Goal: Information Seeking & Learning: Learn about a topic

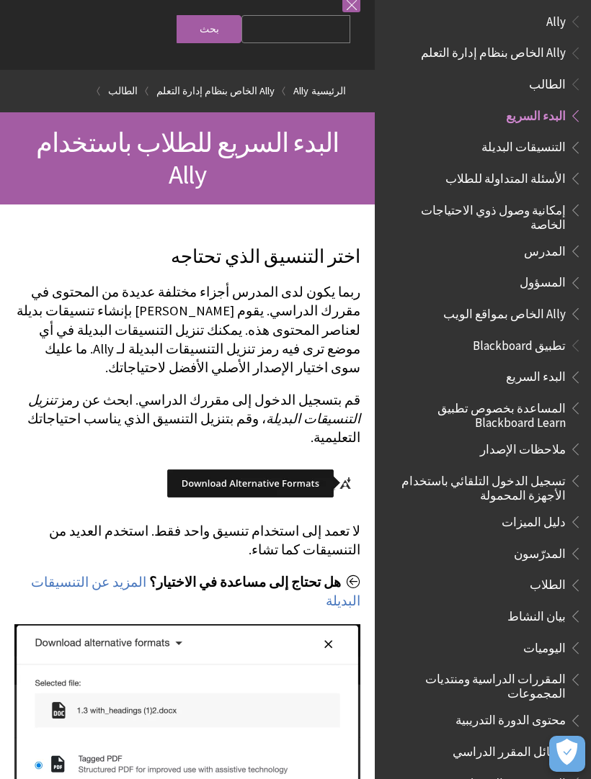
scroll to position [14, 0]
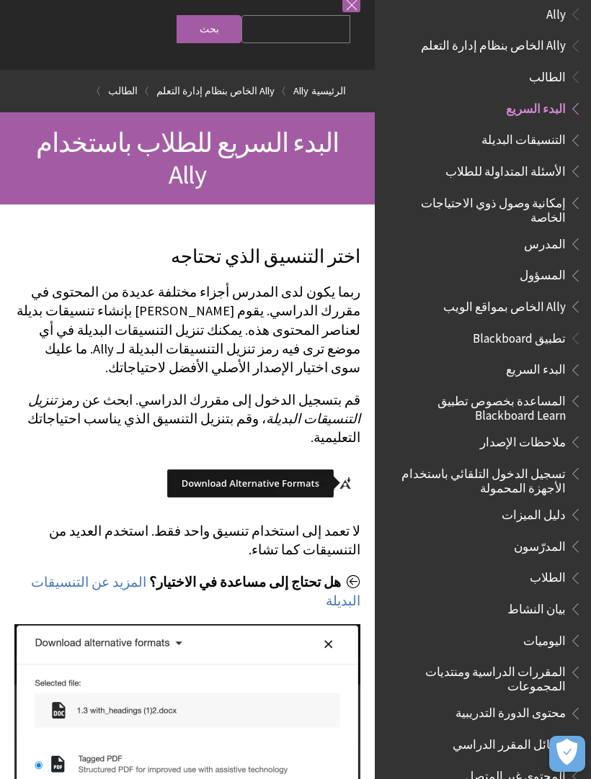
click at [364, 4] on div "مساعدة Blackboard مساعدة Bb English عربية Català Cymraeg Deutsch Español Suomi …" at bounding box center [187, 12] width 374 height 115
click at [348, 10] on link at bounding box center [351, 3] width 18 height 18
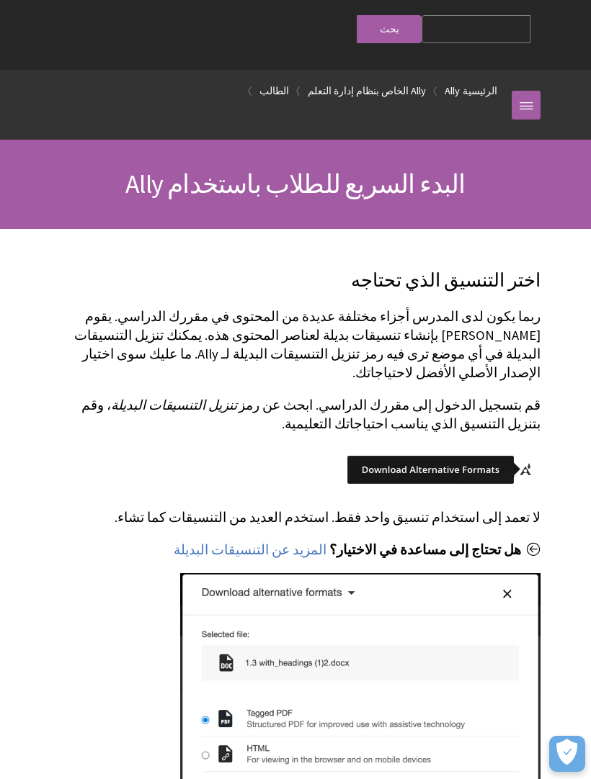
click at [342, 15] on div "مساعدة Blackboard مساعدة Bb English عربية Català Cymraeg Deutsch Español Suomi …" at bounding box center [295, 12] width 519 height 115
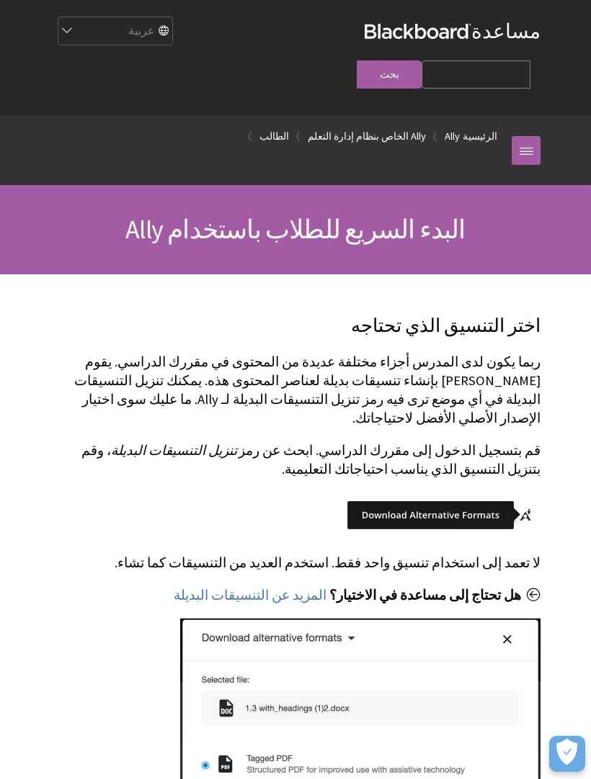
click at [524, 31] on link "مساعدة Blackboard" at bounding box center [452, 31] width 176 height 26
click at [521, 40] on link "مساعدة Blackboard" at bounding box center [452, 31] width 176 height 26
click at [518, 44] on link "مساعدة Blackboard" at bounding box center [452, 31] width 176 height 26
click at [514, 115] on div at bounding box center [525, 150] width 29 height 70
click at [520, 140] on div at bounding box center [525, 150] width 29 height 70
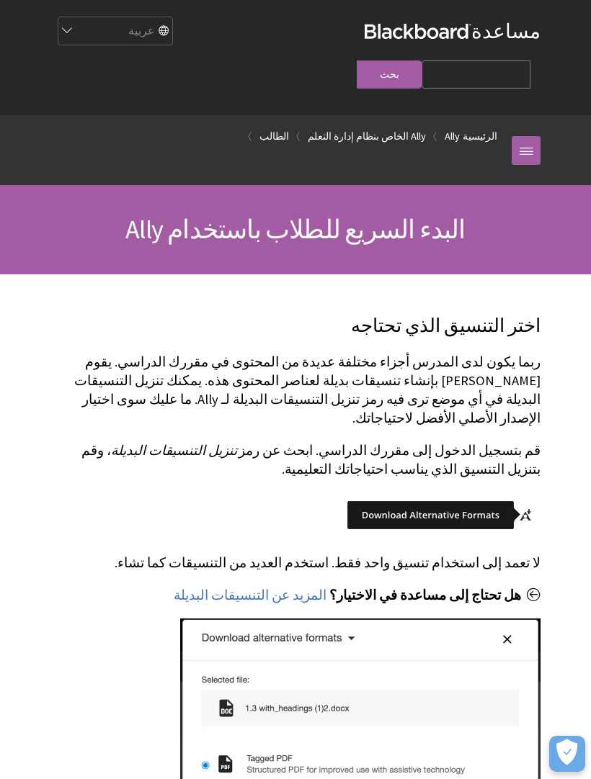
click at [526, 136] on link at bounding box center [525, 150] width 29 height 29
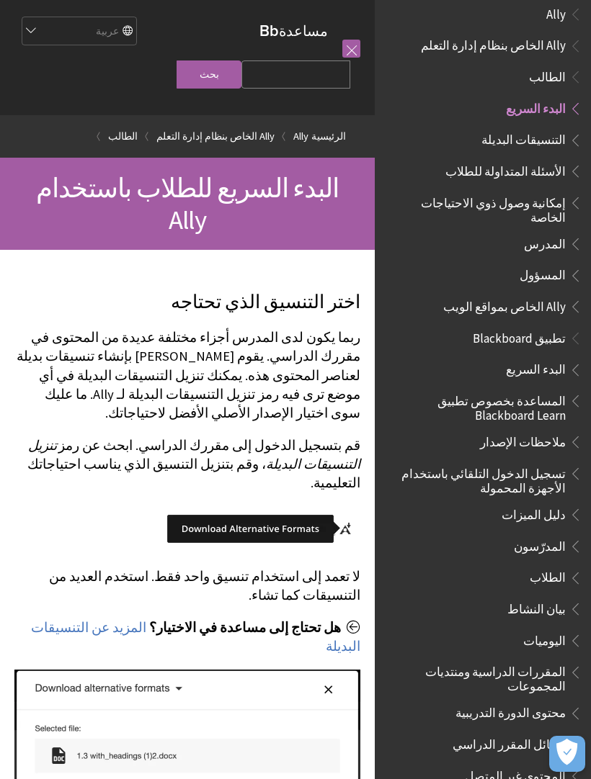
click at [360, 120] on ol "الرئيسية Ally Ally الخاص بنظام إدارة التعلم الطالب" at bounding box center [187, 136] width 346 height 42
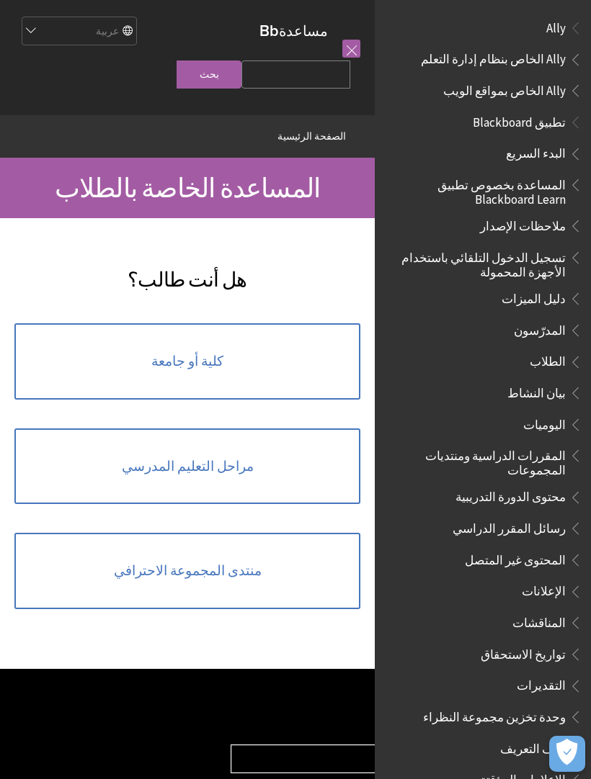
click at [243, 351] on link "كلية أو جامعة" at bounding box center [187, 361] width 346 height 76
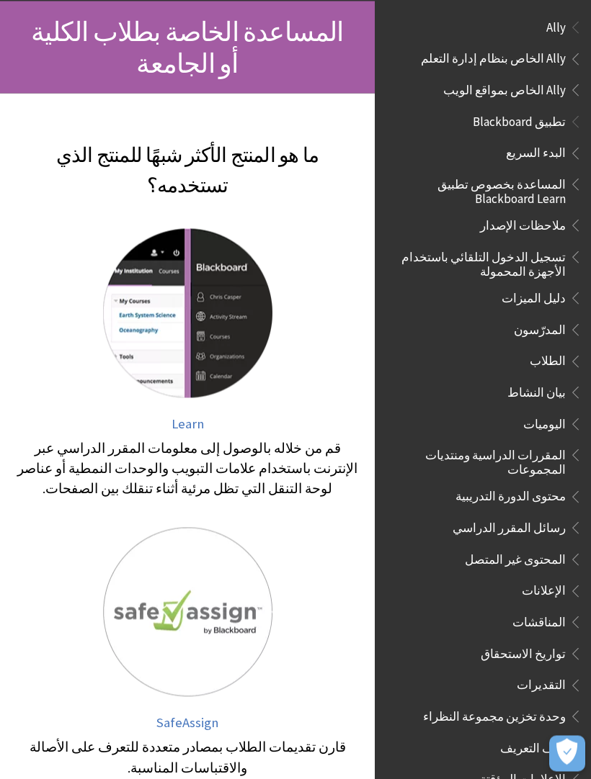
scroll to position [159, 0]
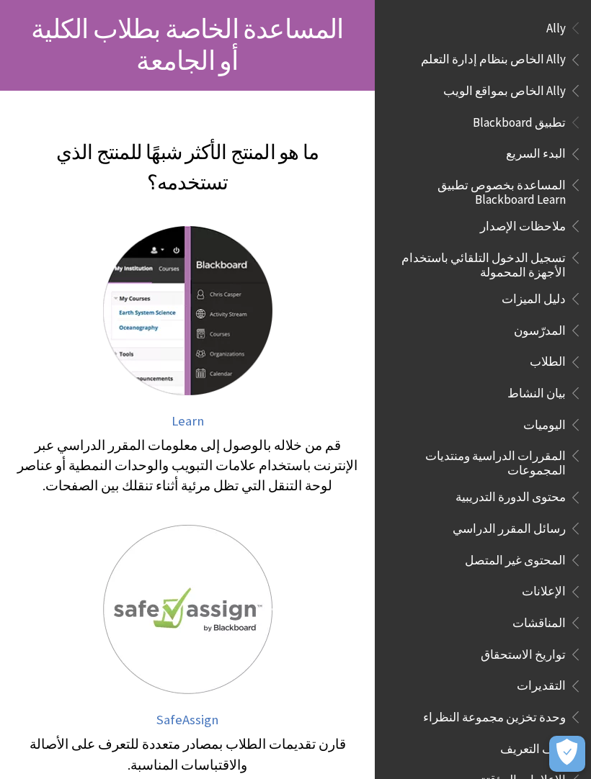
click at [253, 563] on img at bounding box center [187, 609] width 169 height 169
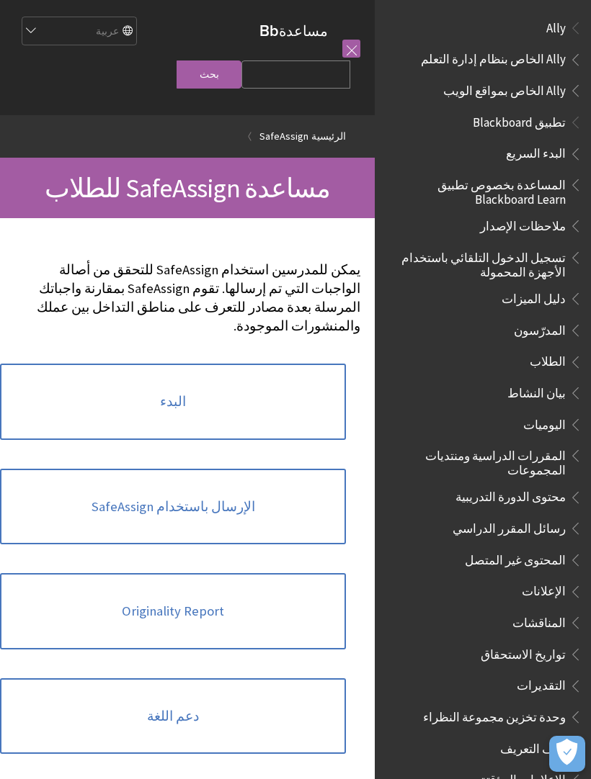
click at [328, 10] on div "مساعدة Blackboard مساعدة Bb English عربية Català Cymraeg Deutsch Español Suomi …" at bounding box center [187, 57] width 374 height 115
click at [580, 170] on ul "البدء السريع المساعدة بخصوص تطبيق Blackboard Learn ملاحظات الإصدار تسجيل الدخول…" at bounding box center [482, 530] width 199 height 776
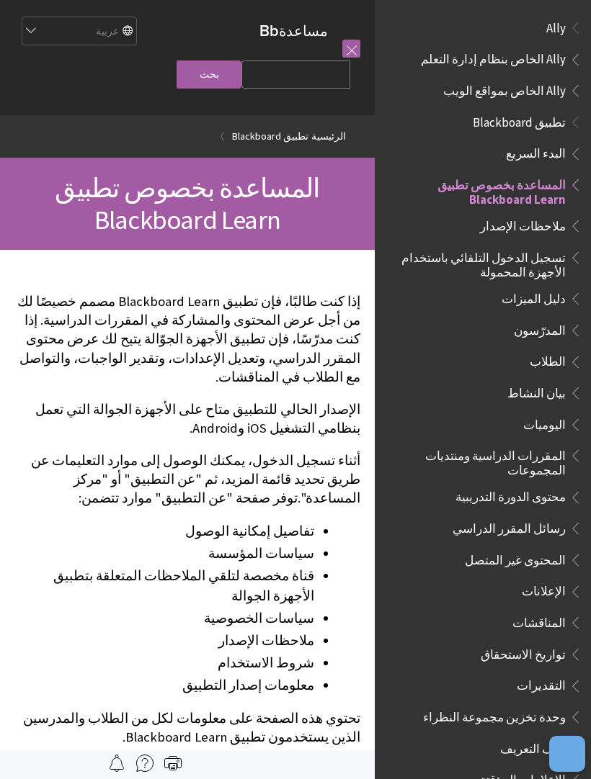
scroll to position [149, 0]
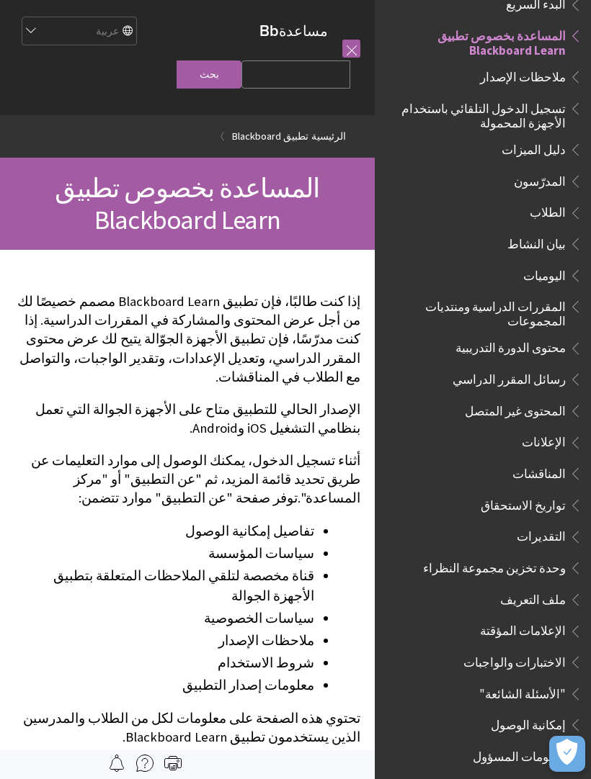
click at [349, 49] on link at bounding box center [351, 49] width 18 height 18
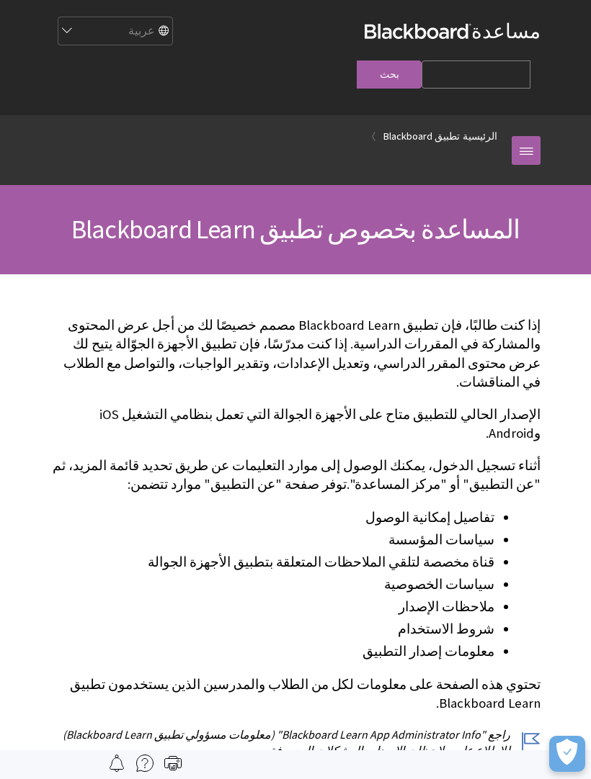
click at [172, 46] on select "English عربية Català Cymraeg Deutsch Español Suomi Français עברית Italiano 日本語 …" at bounding box center [114, 31] width 115 height 29
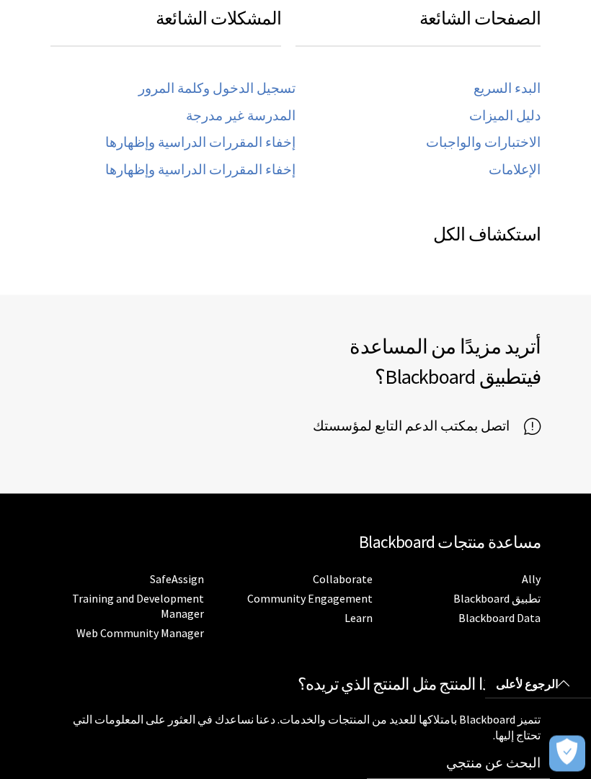
scroll to position [885, 0]
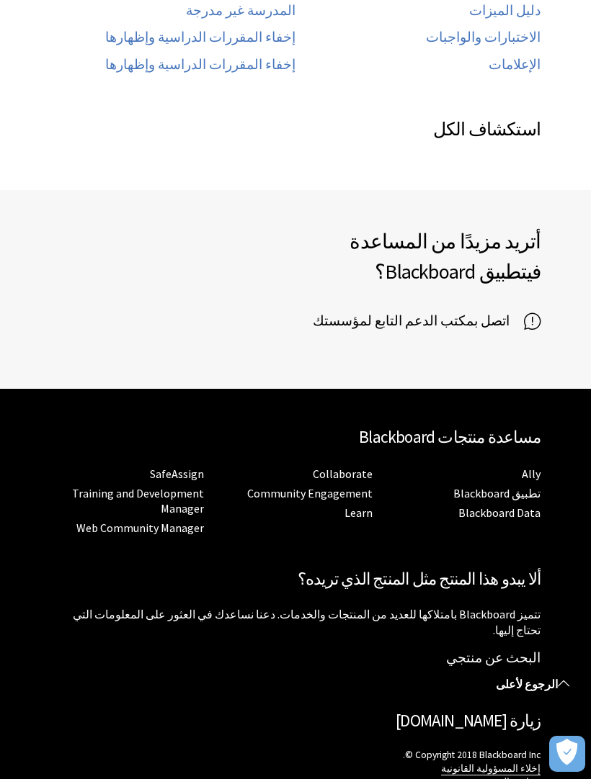
click at [540, 693] on link "الرجوع لأعلى" at bounding box center [538, 684] width 106 height 27
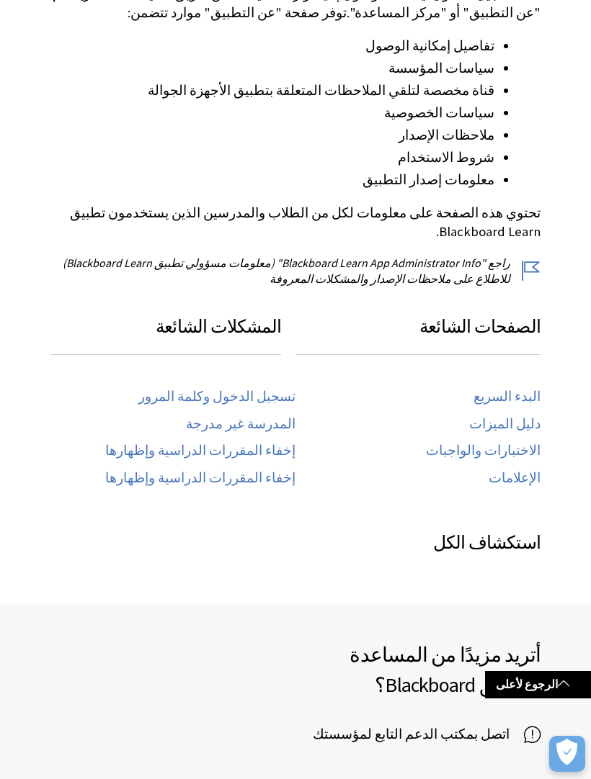
scroll to position [473, 0]
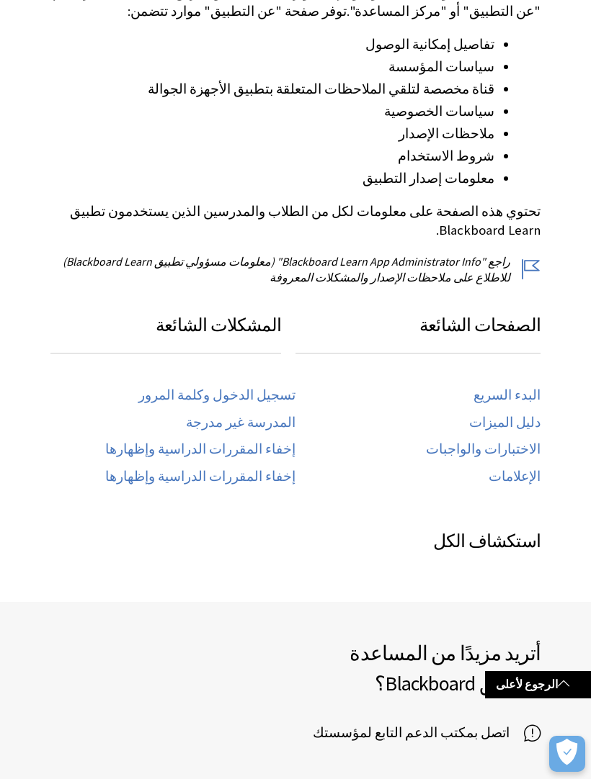
click at [510, 686] on link "الرجوع لأعلى" at bounding box center [538, 684] width 106 height 27
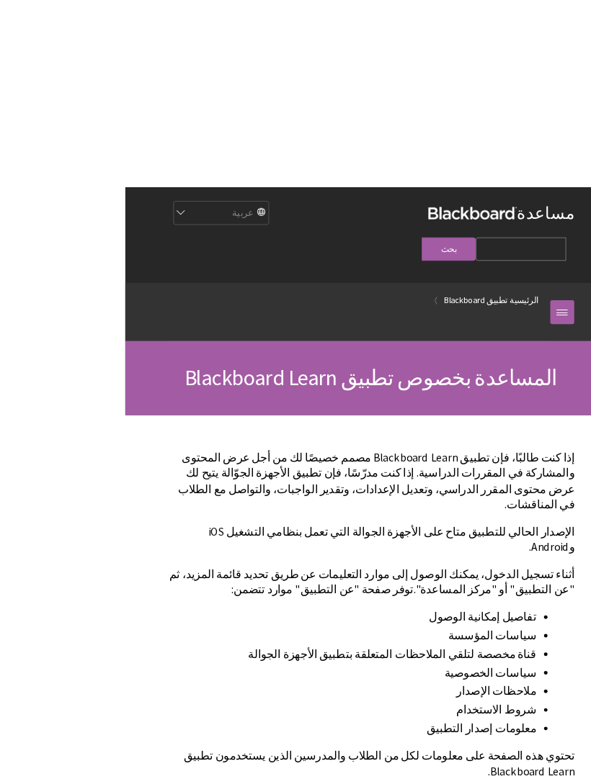
scroll to position [84, 0]
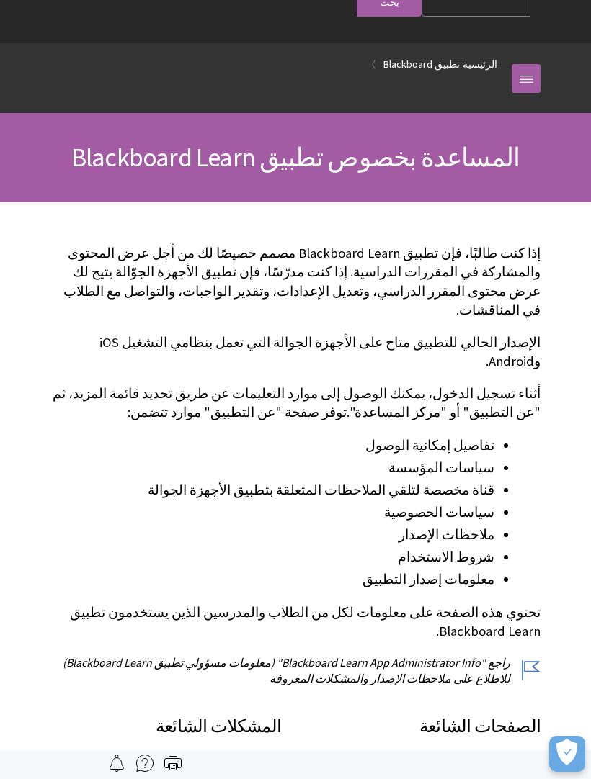
scroll to position [0, 0]
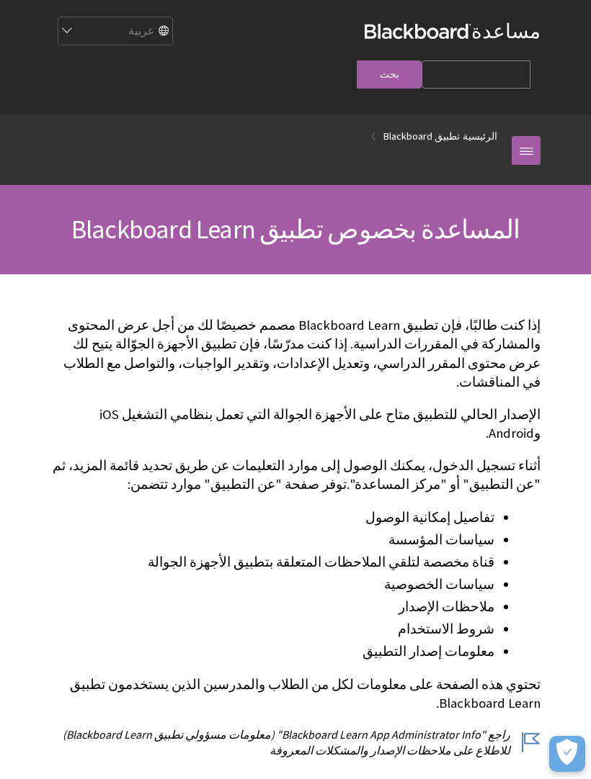
click at [572, 755] on icon "فتح التفضيلات" at bounding box center [566, 752] width 21 height 27
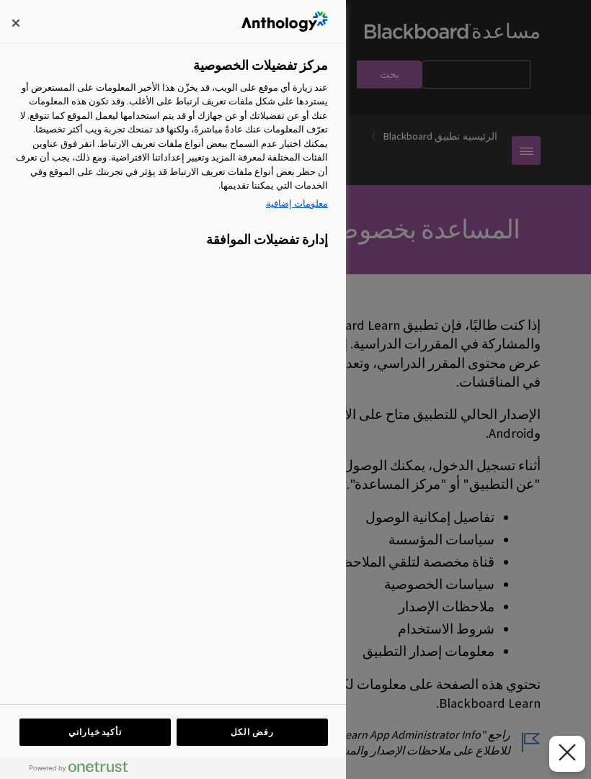
click at [558, 758] on icon "إغلاق التفضيلات" at bounding box center [566, 752] width 17 height 17
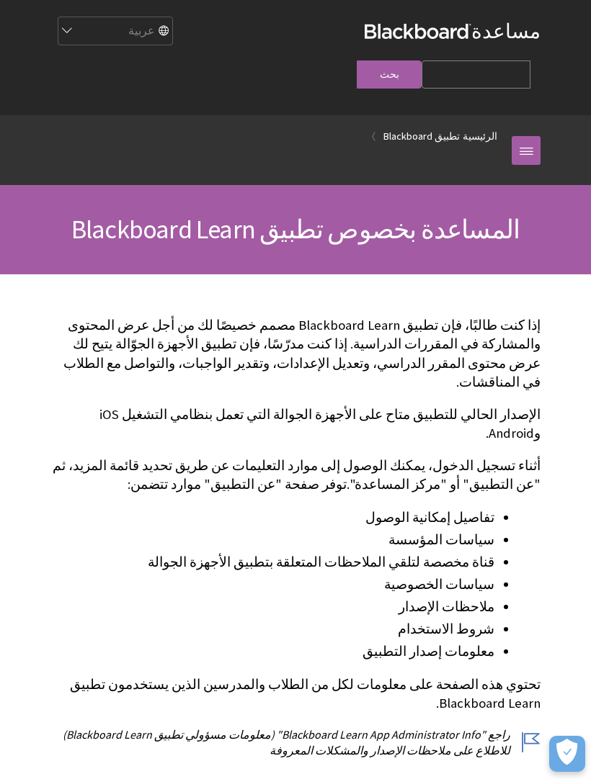
click at [558, 754] on icon "فتح التفضيلات" at bounding box center [566, 752] width 21 height 27
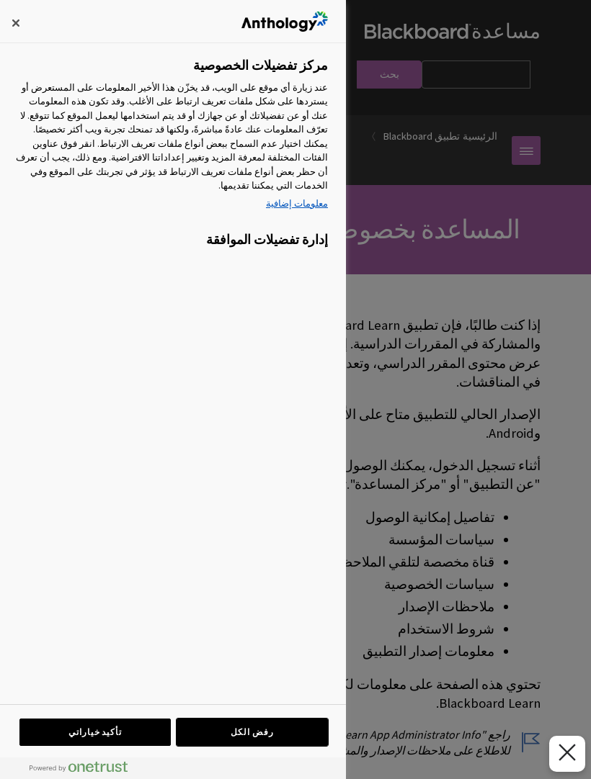
click at [263, 731] on button "رفض الكل" at bounding box center [251, 732] width 151 height 27
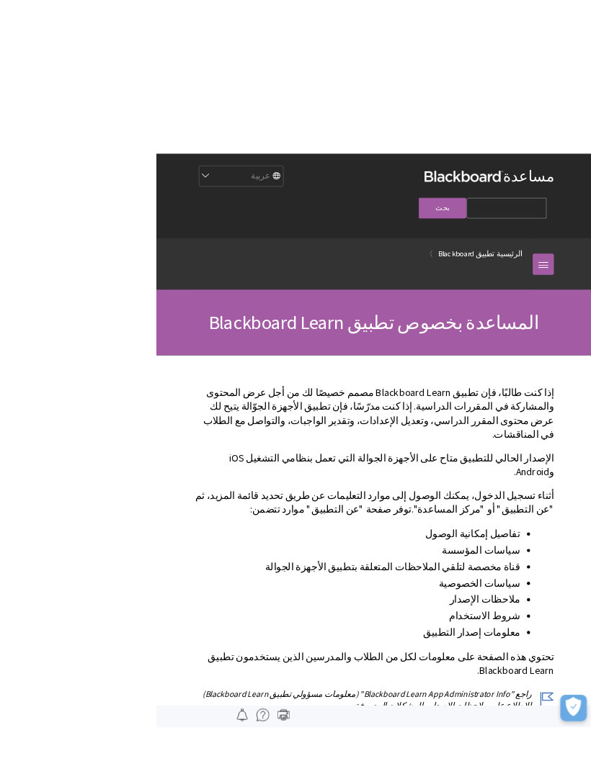
scroll to position [41, 0]
